Goal: Find specific page/section: Find specific page/section

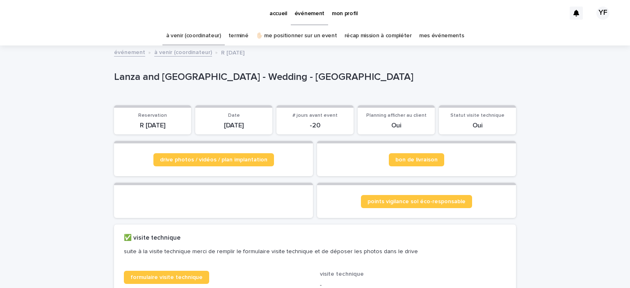
click at [198, 40] on link "à venir (coordinateur)" at bounding box center [193, 35] width 55 height 19
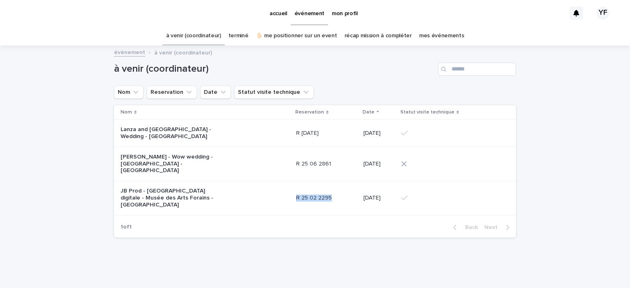
drag, startPoint x: 326, startPoint y: 187, endPoint x: 291, endPoint y: 186, distance: 35.3
click at [296, 193] on p "R 25 02 2295" at bounding box center [314, 197] width 37 height 9
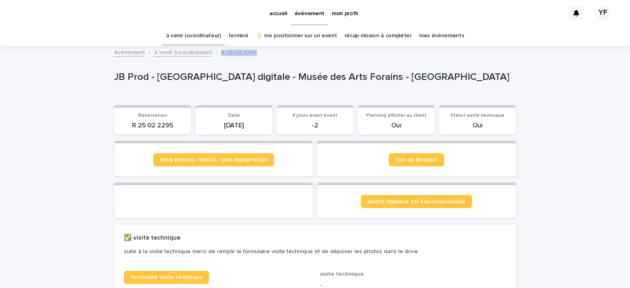
drag, startPoint x: 248, startPoint y: 54, endPoint x: 212, endPoint y: 53, distance: 35.7
click at [212, 53] on div "événement à venir (coordinateur) R 25 02 2295" at bounding box center [315, 52] width 410 height 11
copy p "R 25 02 2295"
click at [239, 34] on link "terminé" at bounding box center [238, 35] width 20 height 19
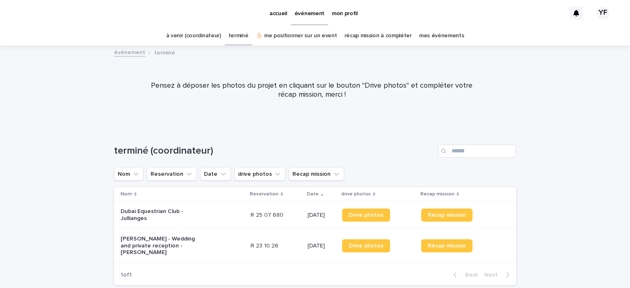
click at [205, 38] on link "à venir (coordinateur)" at bounding box center [193, 35] width 55 height 19
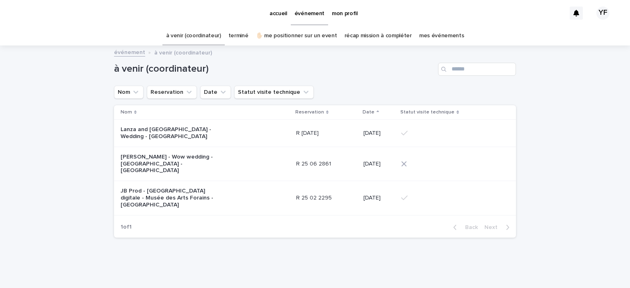
click at [229, 135] on div "Lanza and [GEOGRAPHIC_DATA] - Wedding - [GEOGRAPHIC_DATA]" at bounding box center [205, 133] width 169 height 20
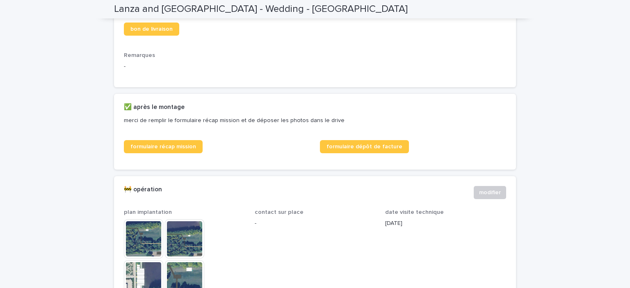
scroll to position [387, 0]
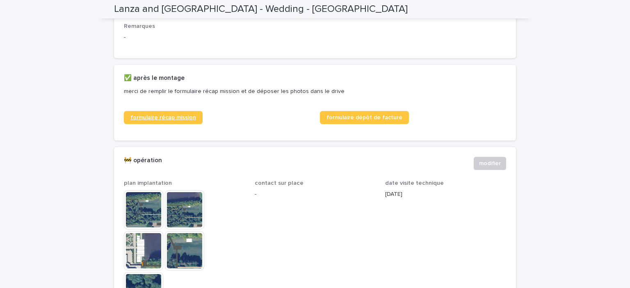
click at [163, 121] on span "formulaire récap mission" at bounding box center [163, 118] width 66 height 6
click at [236, 91] on p "merci de remplir le formulaire récap mission et de déposer les photos dans le d…" at bounding box center [313, 91] width 379 height 19
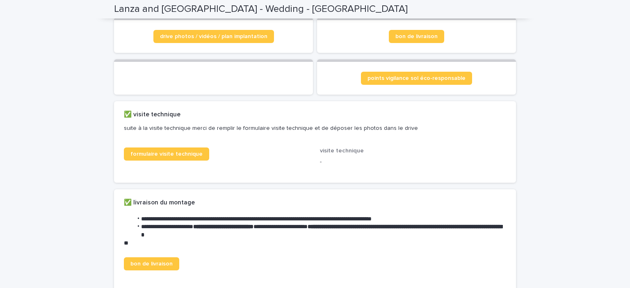
scroll to position [0, 0]
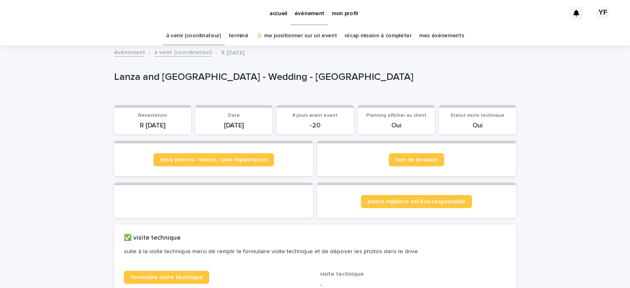
drag, startPoint x: 249, startPoint y: 52, endPoint x: 240, endPoint y: 51, distance: 9.5
click at [240, 51] on div "événement à venir (coordinateur) R [DATE]" at bounding box center [315, 52] width 410 height 11
click at [250, 50] on div "événement à venir (coordinateur) R [DATE]" at bounding box center [315, 52] width 410 height 11
drag, startPoint x: 213, startPoint y: 52, endPoint x: 255, endPoint y: 50, distance: 41.9
click at [255, 50] on div "événement à venir (coordinateur) R [DATE]" at bounding box center [315, 52] width 410 height 11
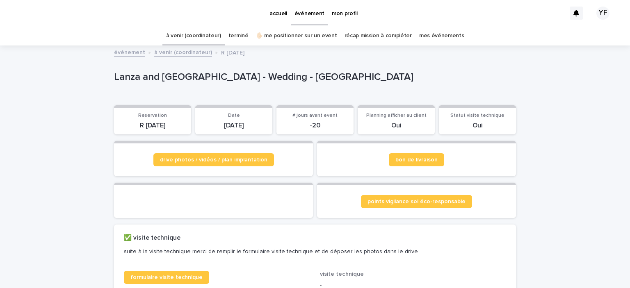
copy p "R [DATE]"
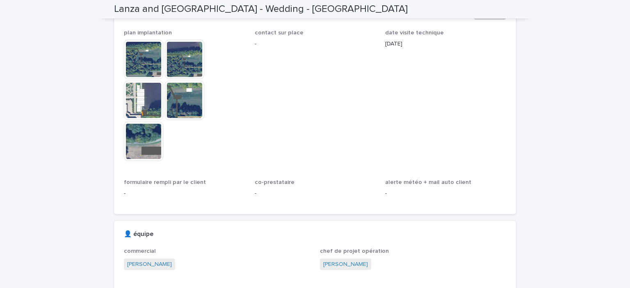
scroll to position [532, 0]
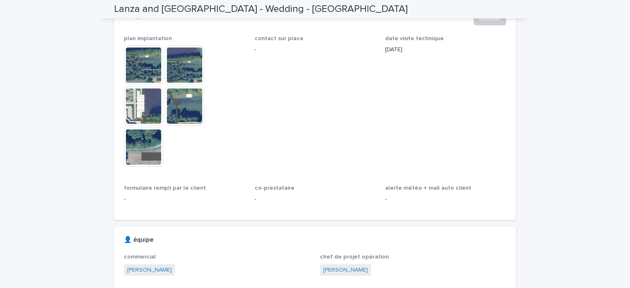
click at [142, 114] on img at bounding box center [143, 106] width 39 height 39
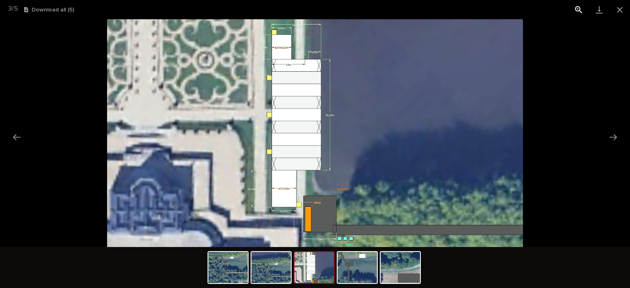
click at [579, 11] on button "View actual size" at bounding box center [578, 9] width 20 height 19
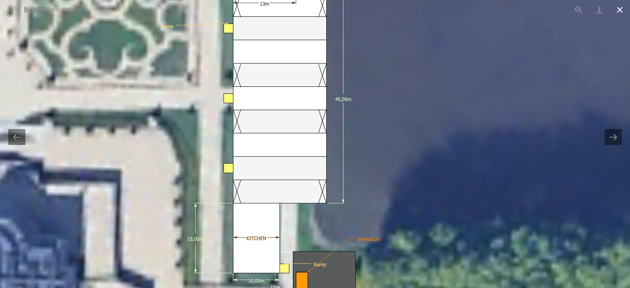
click at [613, 9] on button "Close gallery" at bounding box center [619, 9] width 20 height 19
